Goal: Find specific page/section: Find specific page/section

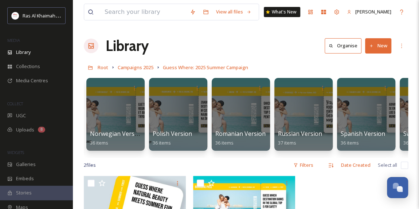
scroll to position [0, 615]
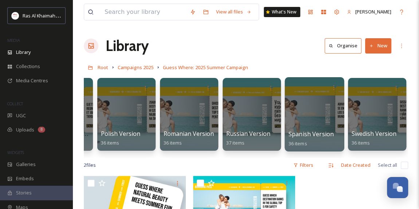
click at [319, 108] on div at bounding box center [313, 114] width 59 height 74
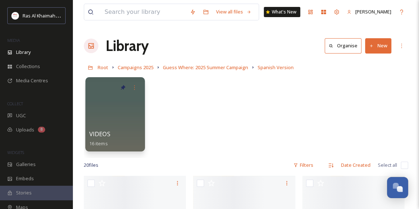
click at [110, 116] on div at bounding box center [114, 114] width 59 height 74
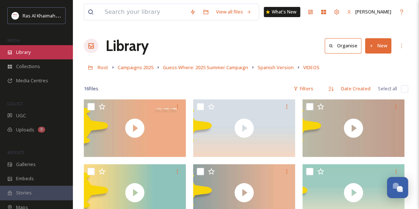
click at [32, 51] on div "Library" at bounding box center [36, 52] width 73 height 14
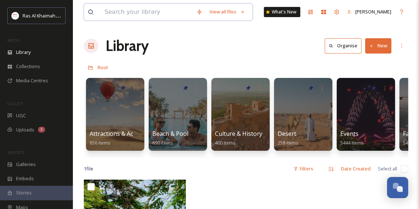
click at [121, 11] on input at bounding box center [147, 12] width 92 height 16
type input "camp1170"
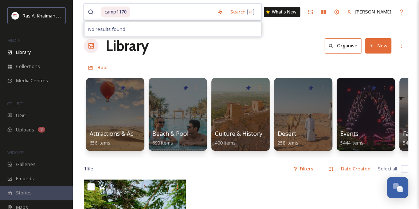
click at [122, 12] on span "camp1170" at bounding box center [115, 12] width 29 height 11
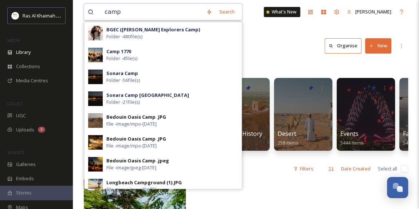
type input "camp"
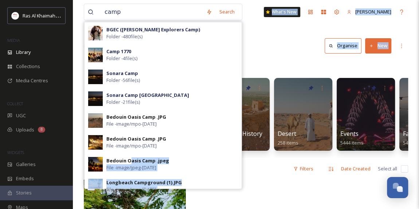
drag, startPoint x: 131, startPoint y: 160, endPoint x: 313, endPoint y: 163, distance: 182.8
click at [313, 163] on div "camp Search BGEC ([PERSON_NAME] Explorers Camp) Folder - 480 file(s) Camp 1770 …" at bounding box center [246, 194] width 346 height 388
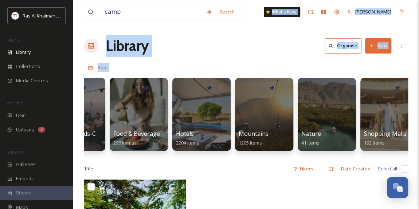
scroll to position [0, 379]
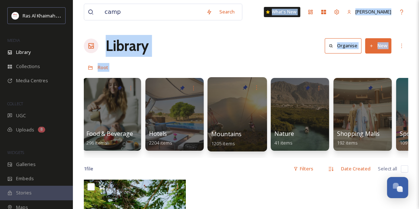
click at [232, 114] on div at bounding box center [236, 114] width 59 height 74
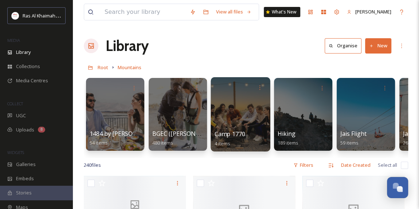
click at [233, 107] on div at bounding box center [239, 114] width 59 height 74
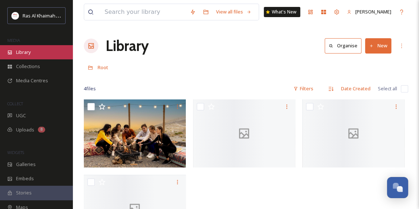
click at [25, 50] on span "Library" at bounding box center [23, 52] width 15 height 7
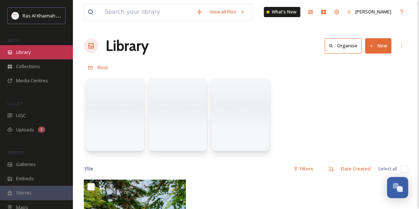
click at [30, 52] on span "Library" at bounding box center [23, 52] width 15 height 7
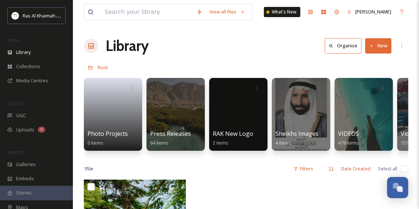
scroll to position [0, 1554]
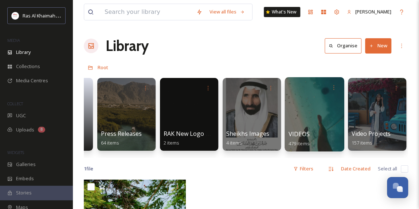
click at [325, 118] on div at bounding box center [313, 114] width 59 height 74
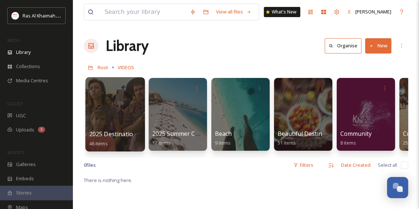
click at [125, 115] on div at bounding box center [114, 114] width 59 height 74
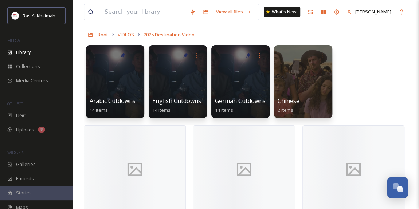
scroll to position [58, 0]
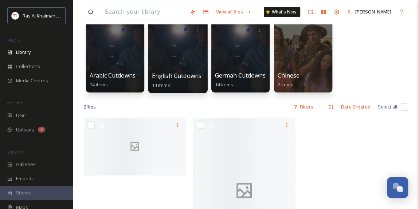
click at [174, 66] on div at bounding box center [177, 56] width 59 height 74
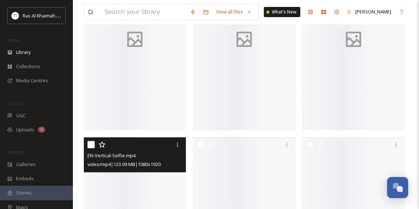
scroll to position [66, 0]
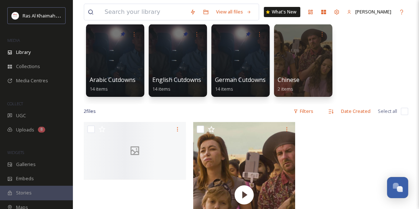
scroll to position [99, 0]
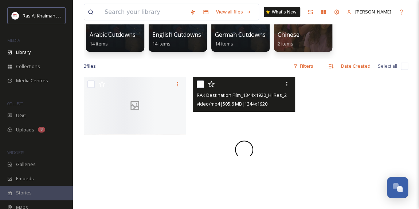
click at [266, 152] on div at bounding box center [244, 150] width 102 height 146
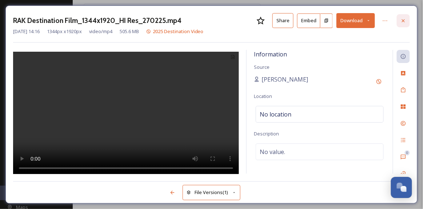
click at [403, 20] on icon at bounding box center [404, 21] width 6 height 6
